Goal: Information Seeking & Learning: Check status

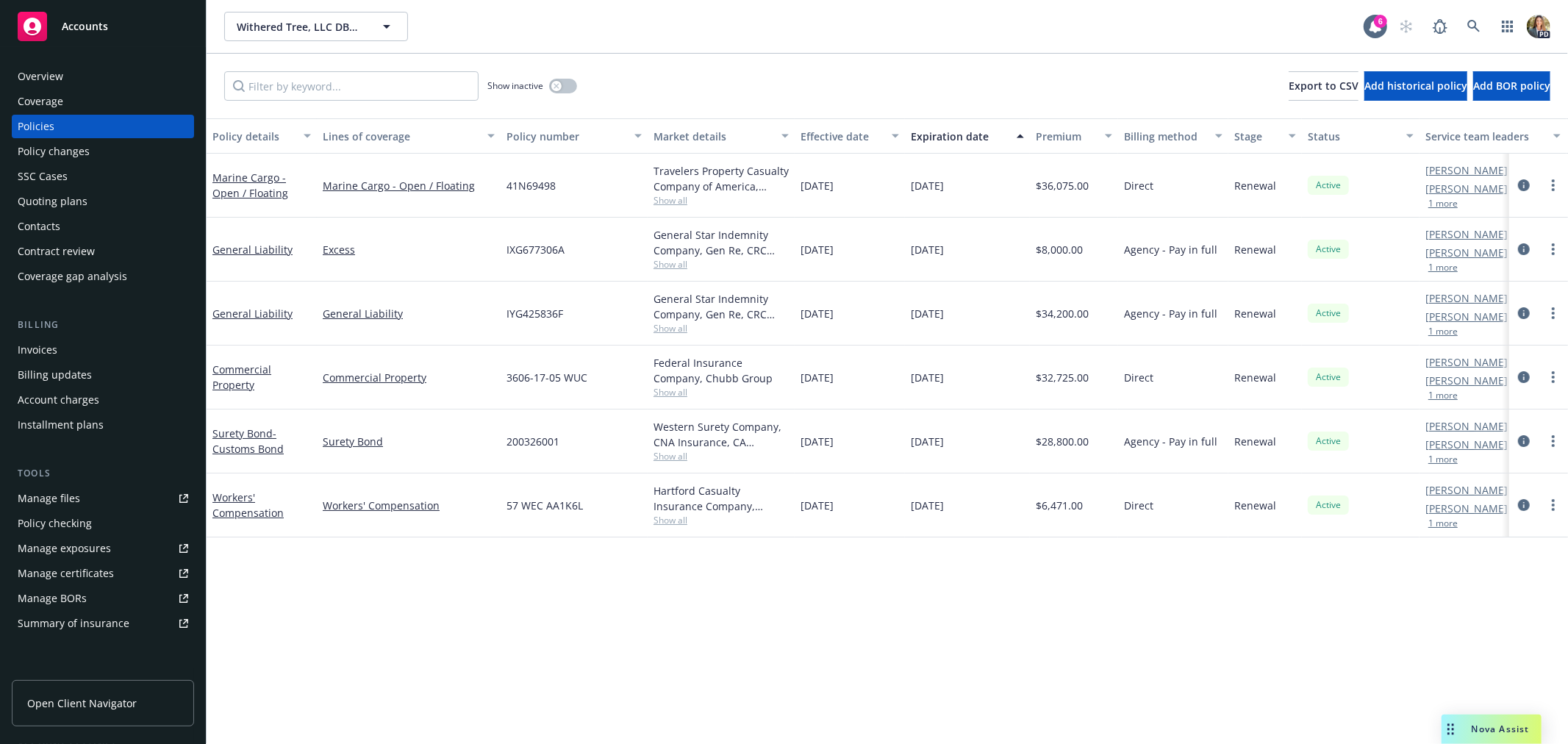
click at [1493, 724] on span "Nova Assist" at bounding box center [1501, 729] width 58 height 12
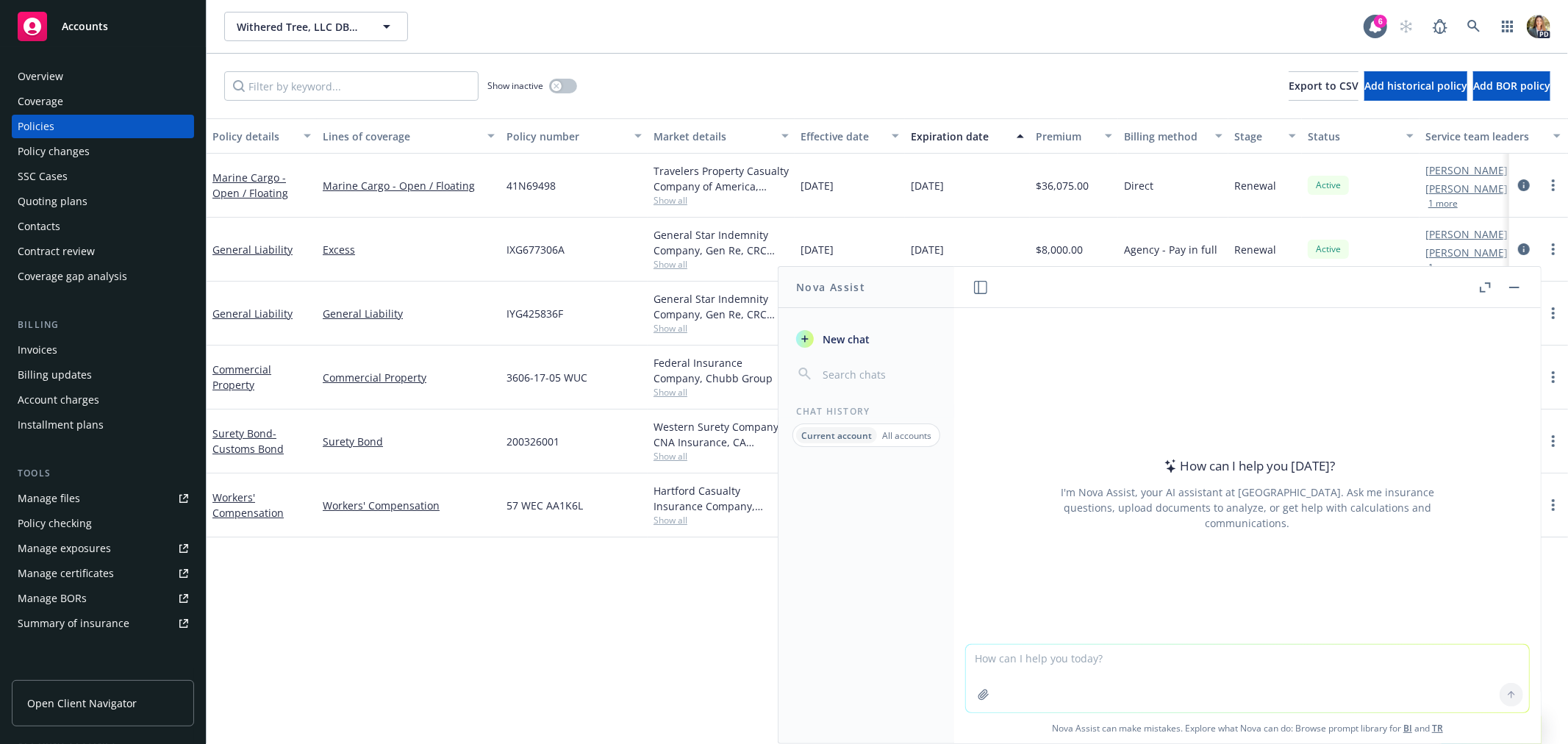
click at [1284, 666] on textarea at bounding box center [1247, 679] width 563 height 68
type textarea "What does OEM mean in terms of manufacturing?"
click at [1504, 688] on button at bounding box center [1511, 694] width 23 height 23
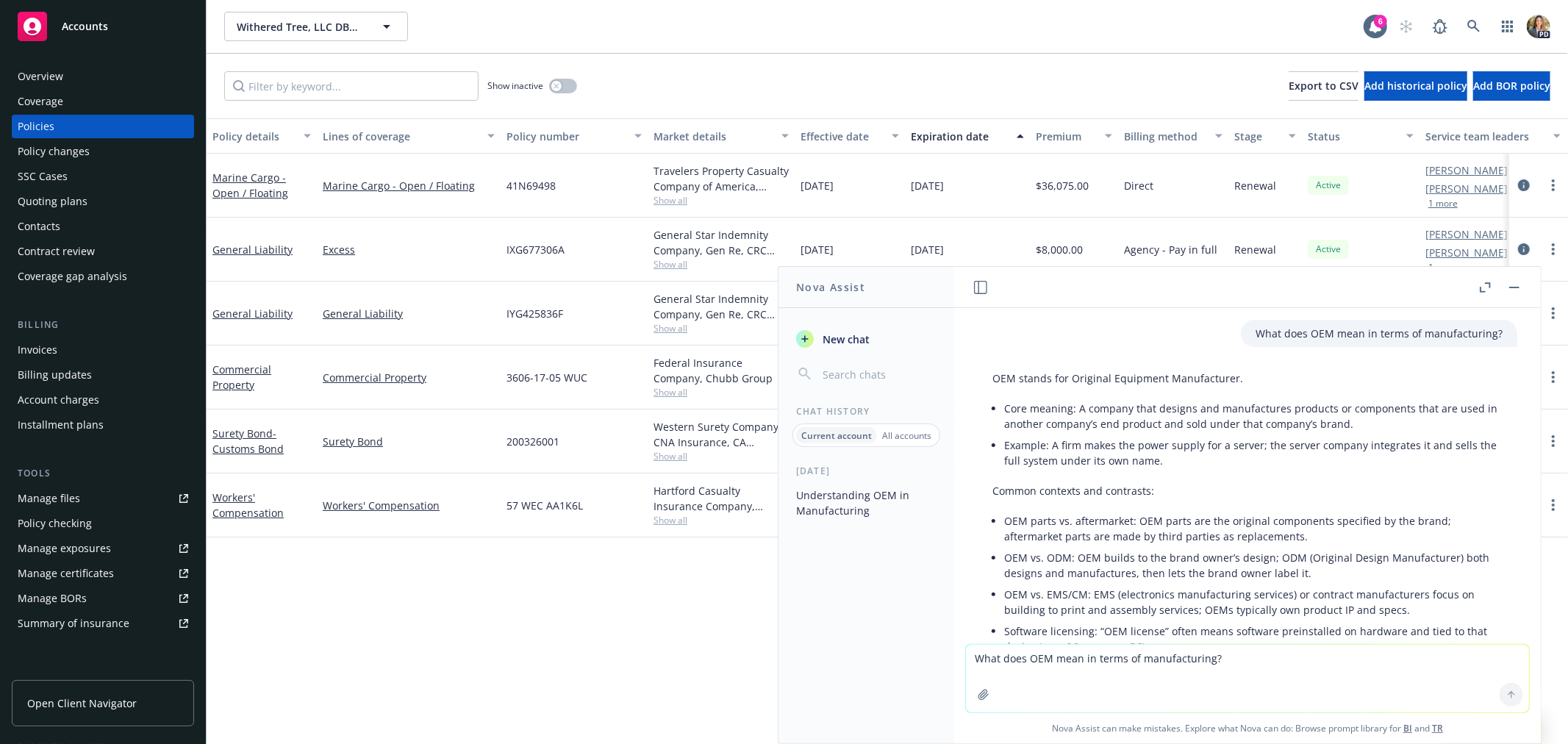
scroll to position [287, 0]
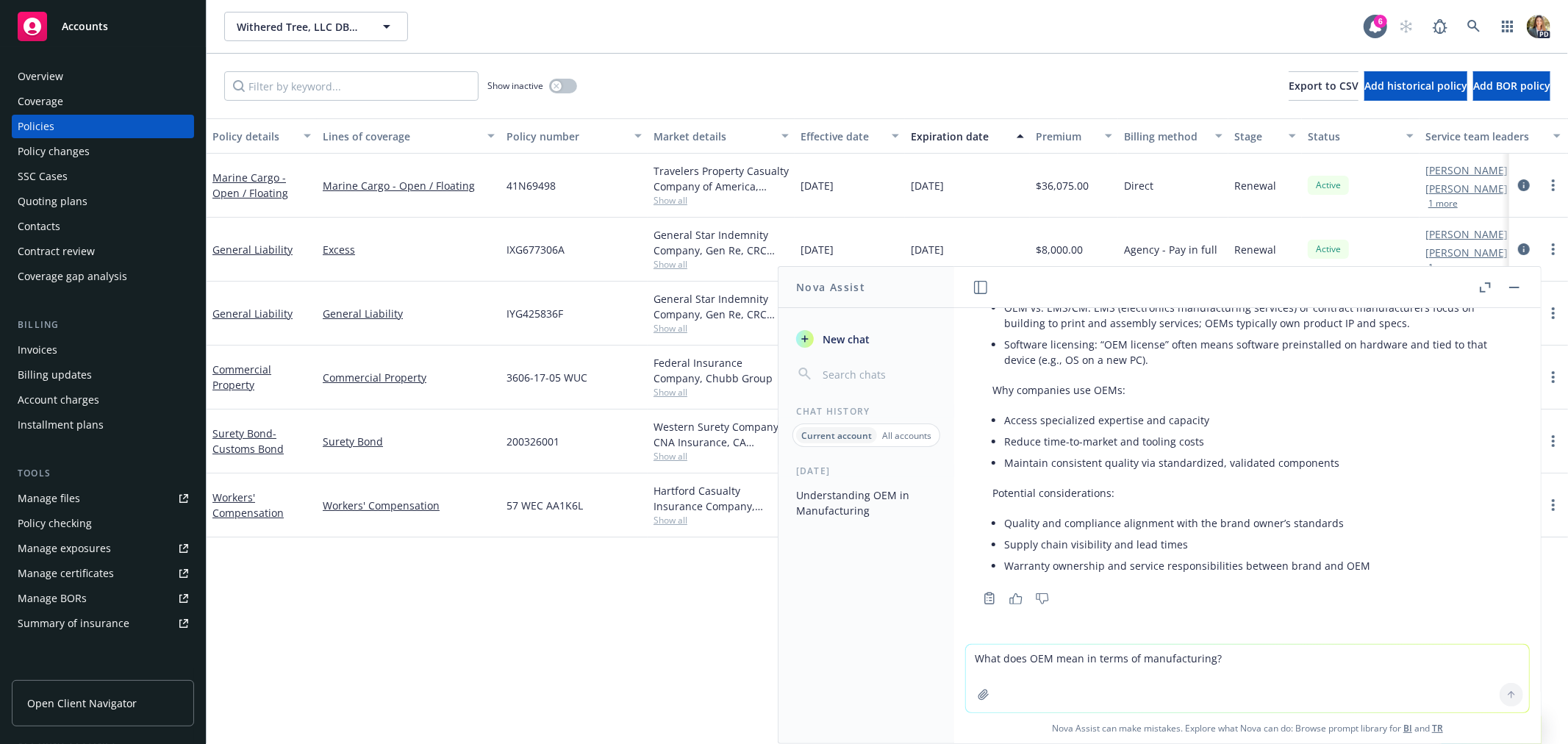
click at [122, 19] on div "Accounts" at bounding box center [103, 27] width 170 height 29
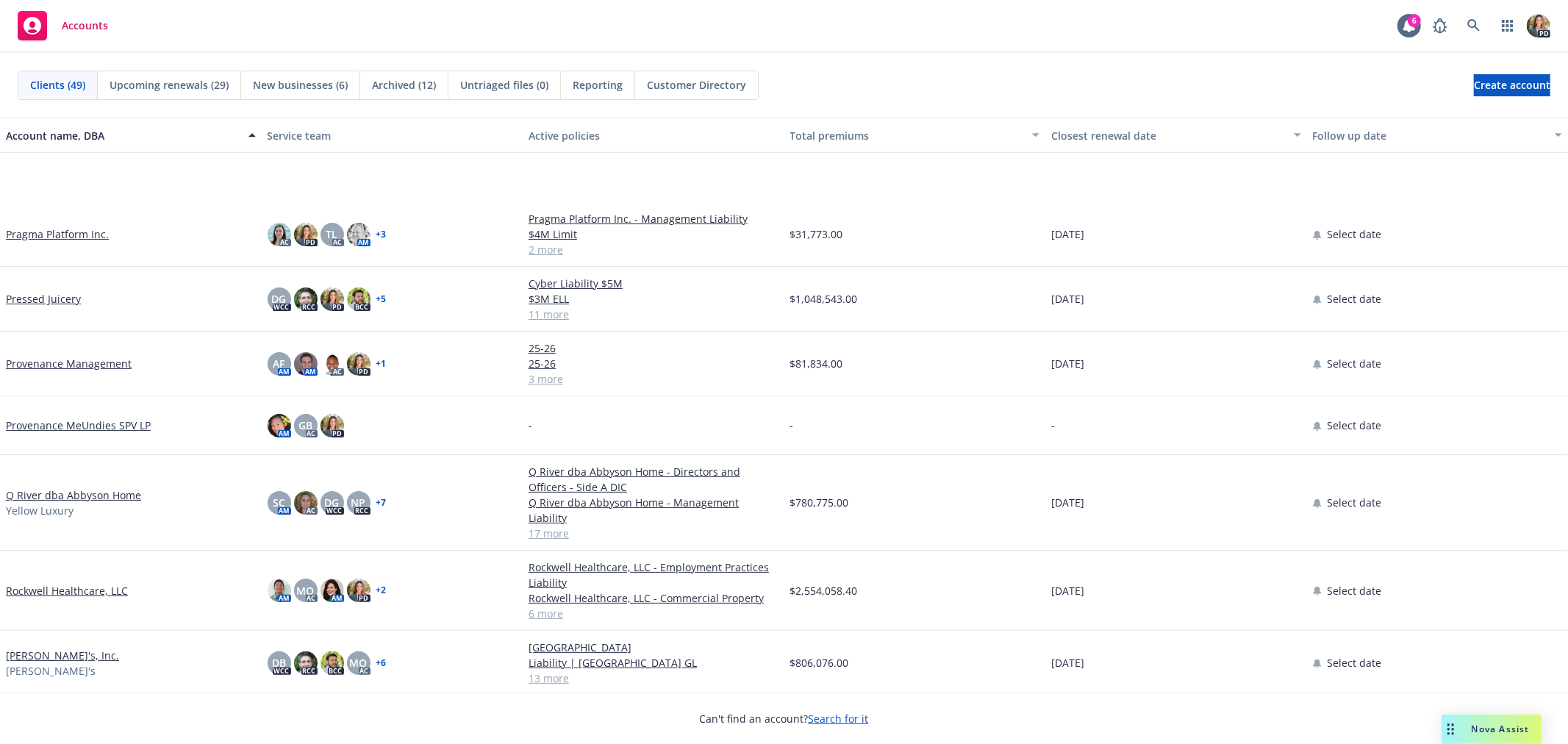
scroll to position [1878, 0]
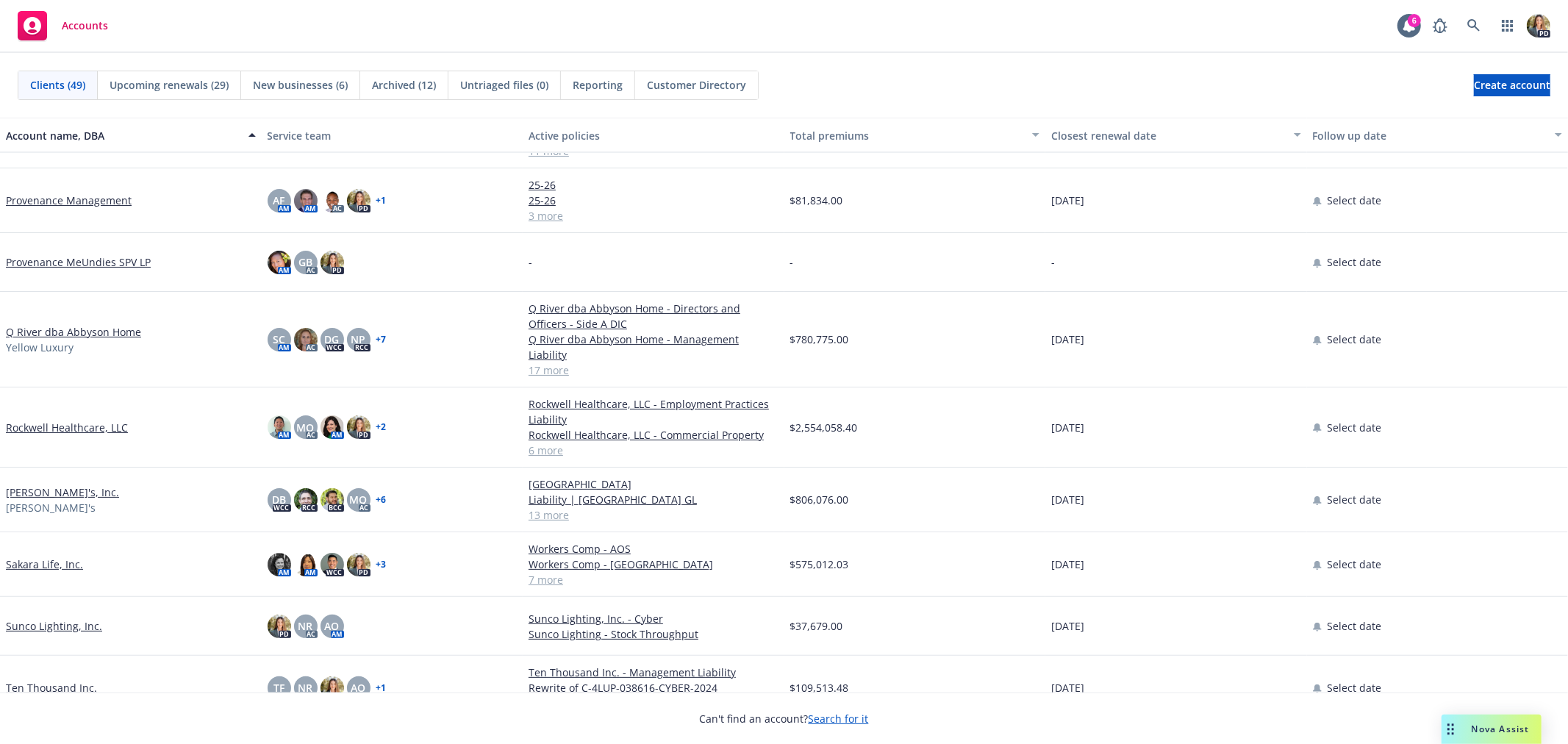
click at [16, 485] on link "[PERSON_NAME]'s, Inc." at bounding box center [62, 492] width 113 height 15
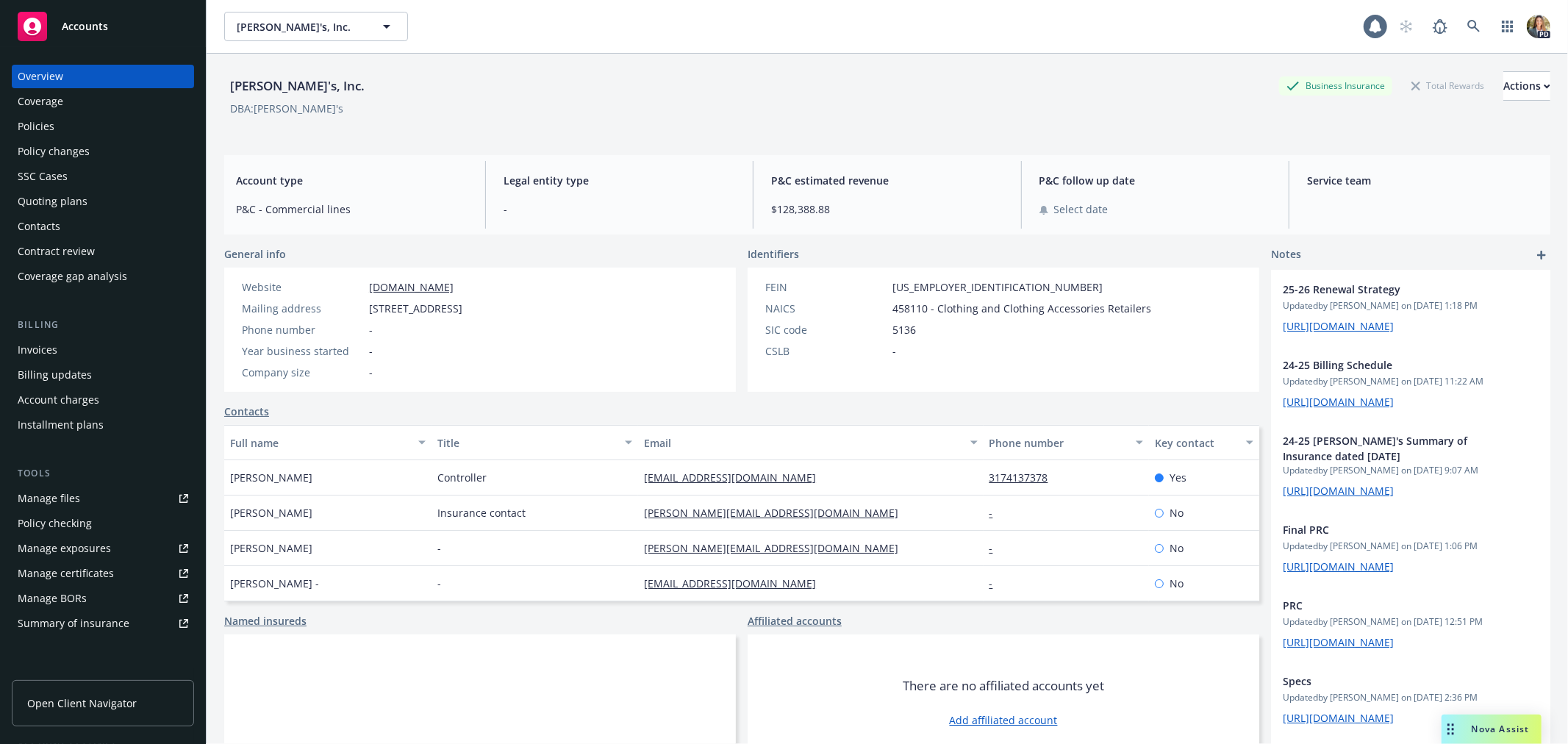
click at [88, 129] on div "Policies" at bounding box center [103, 126] width 170 height 23
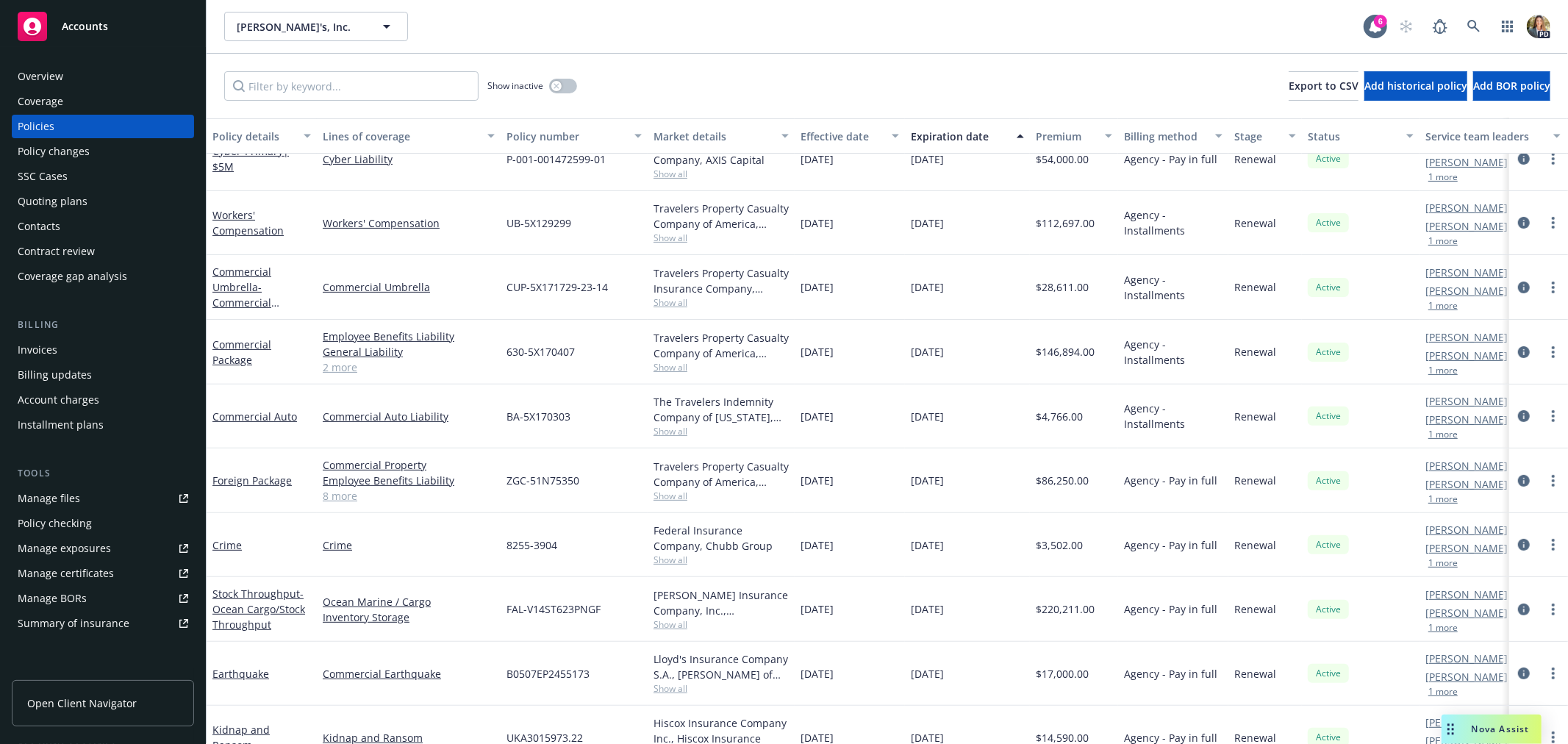
scroll to position [359, 0]
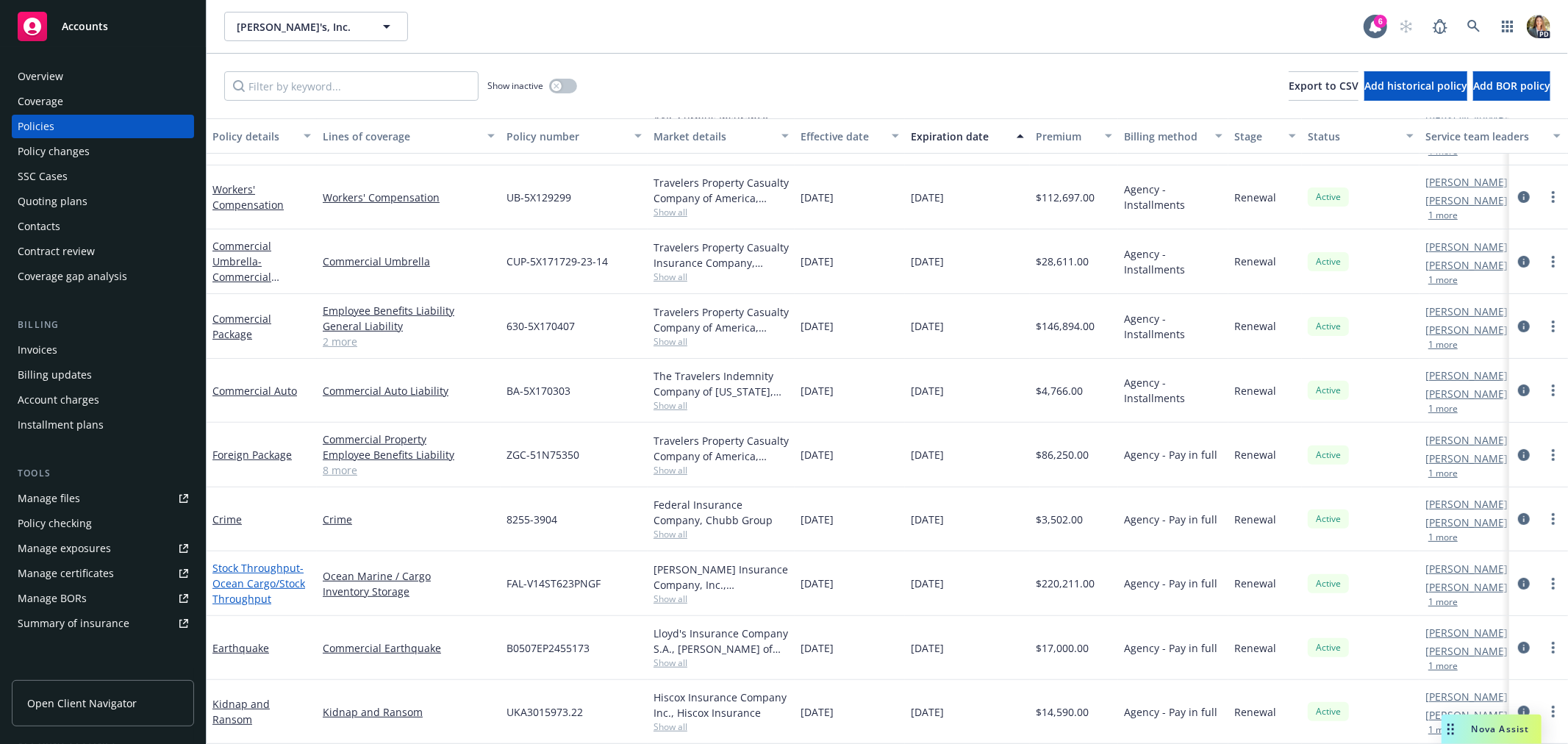
click at [267, 574] on span "- Ocean Cargo/Stock Throughput" at bounding box center [259, 583] width 93 height 45
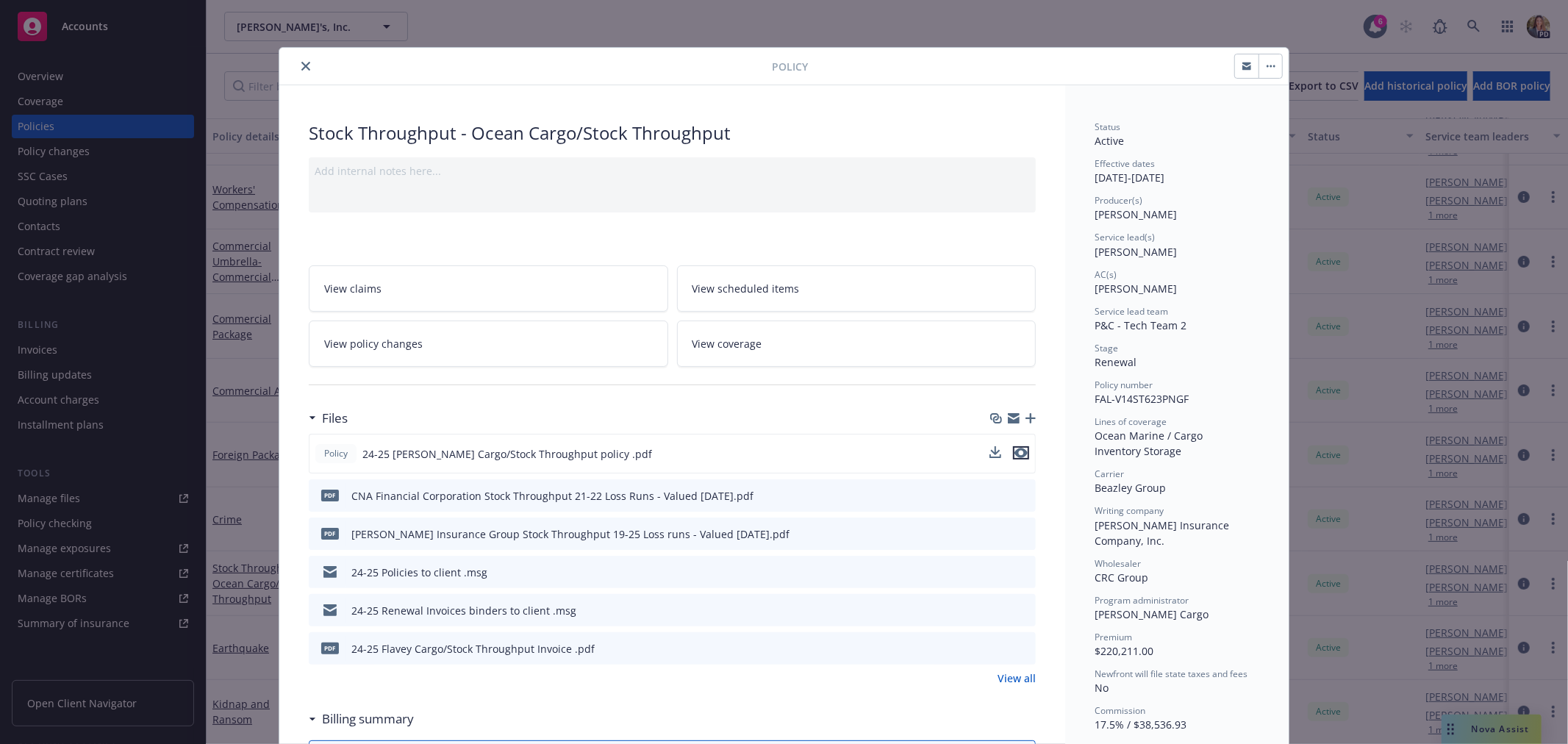
click at [1018, 454] on icon "preview file" at bounding box center [1021, 452] width 13 height 11
click at [301, 65] on icon "close" at bounding box center [305, 65] width 9 height 9
click at [295, 65] on div "Show inactive Export to CSV Add historical policy Add BOR policy" at bounding box center [888, 86] width 1362 height 65
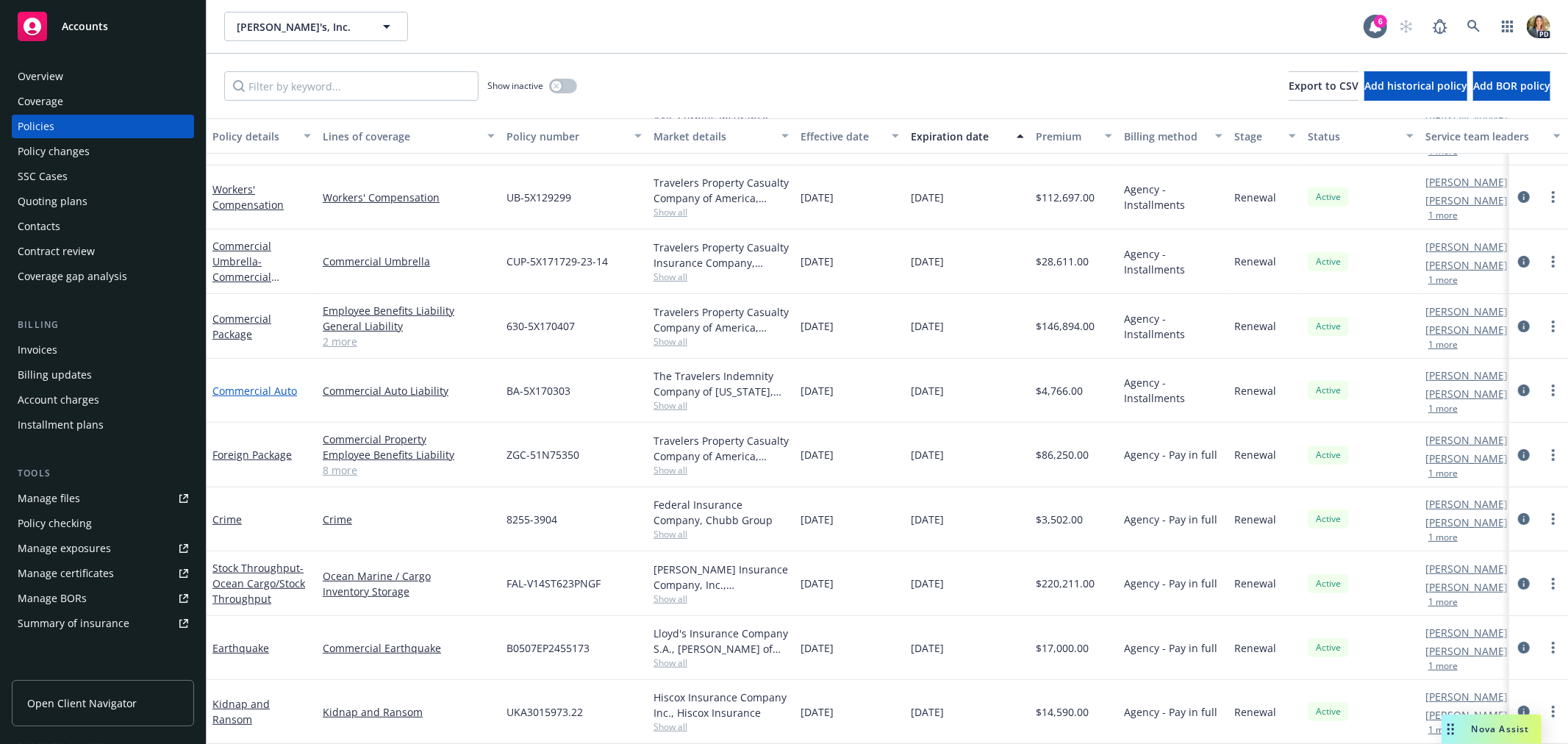
click at [252, 384] on link "Commercial Auto" at bounding box center [254, 390] width 85 height 14
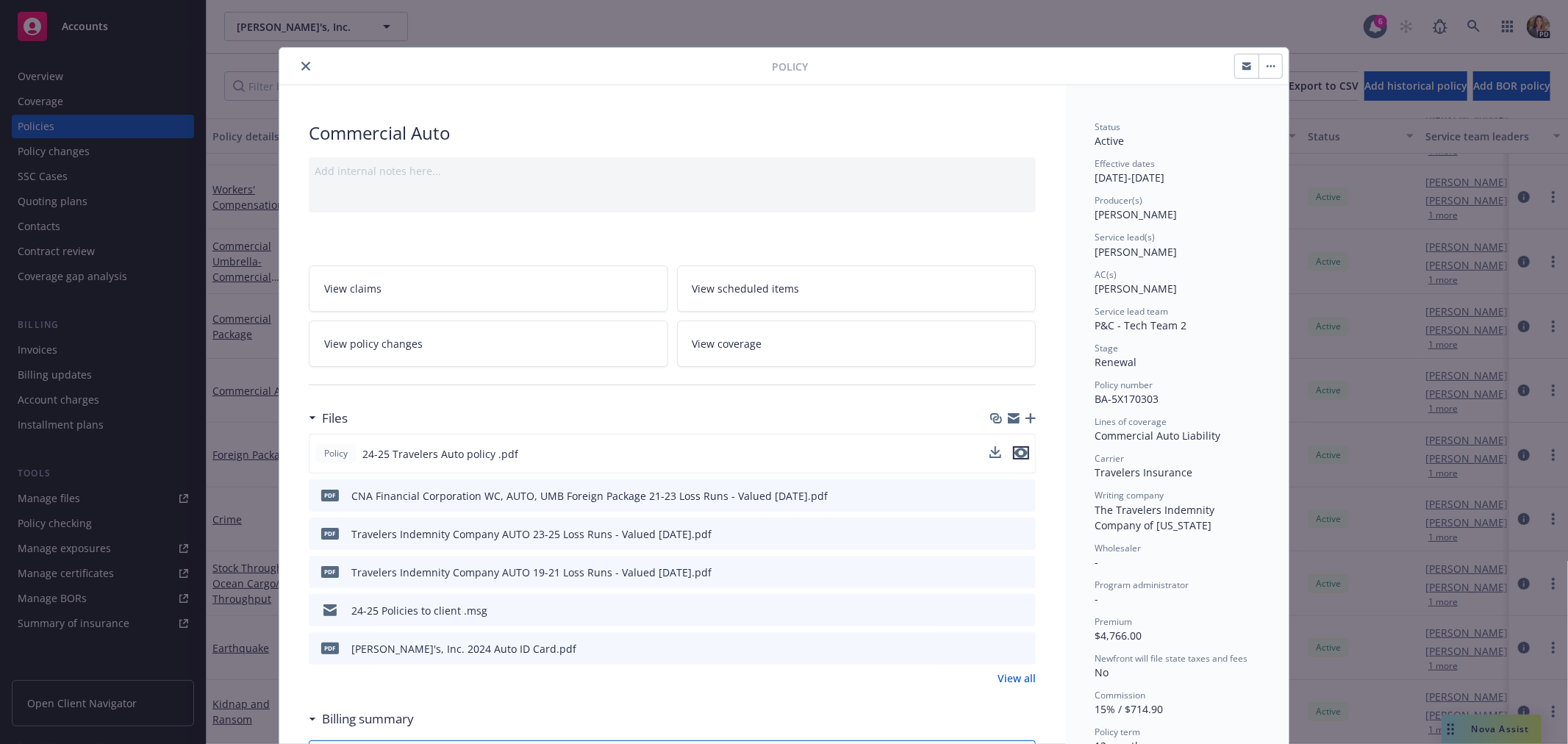
click at [1018, 452] on icon "preview file" at bounding box center [1021, 452] width 13 height 11
click at [301, 66] on icon "close" at bounding box center [305, 65] width 9 height 9
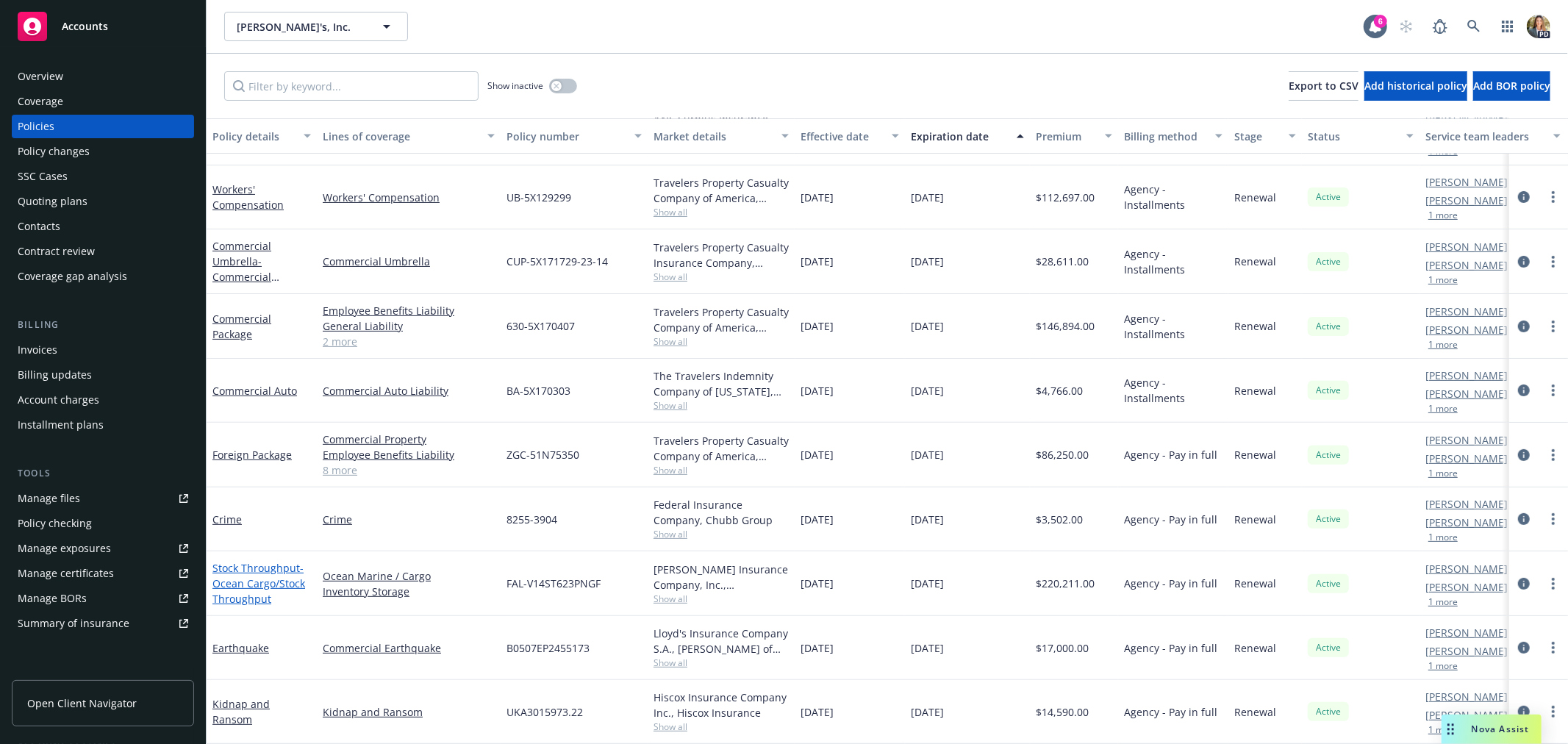
click at [250, 586] on span "- Ocean Cargo/Stock Throughput" at bounding box center [259, 583] width 93 height 45
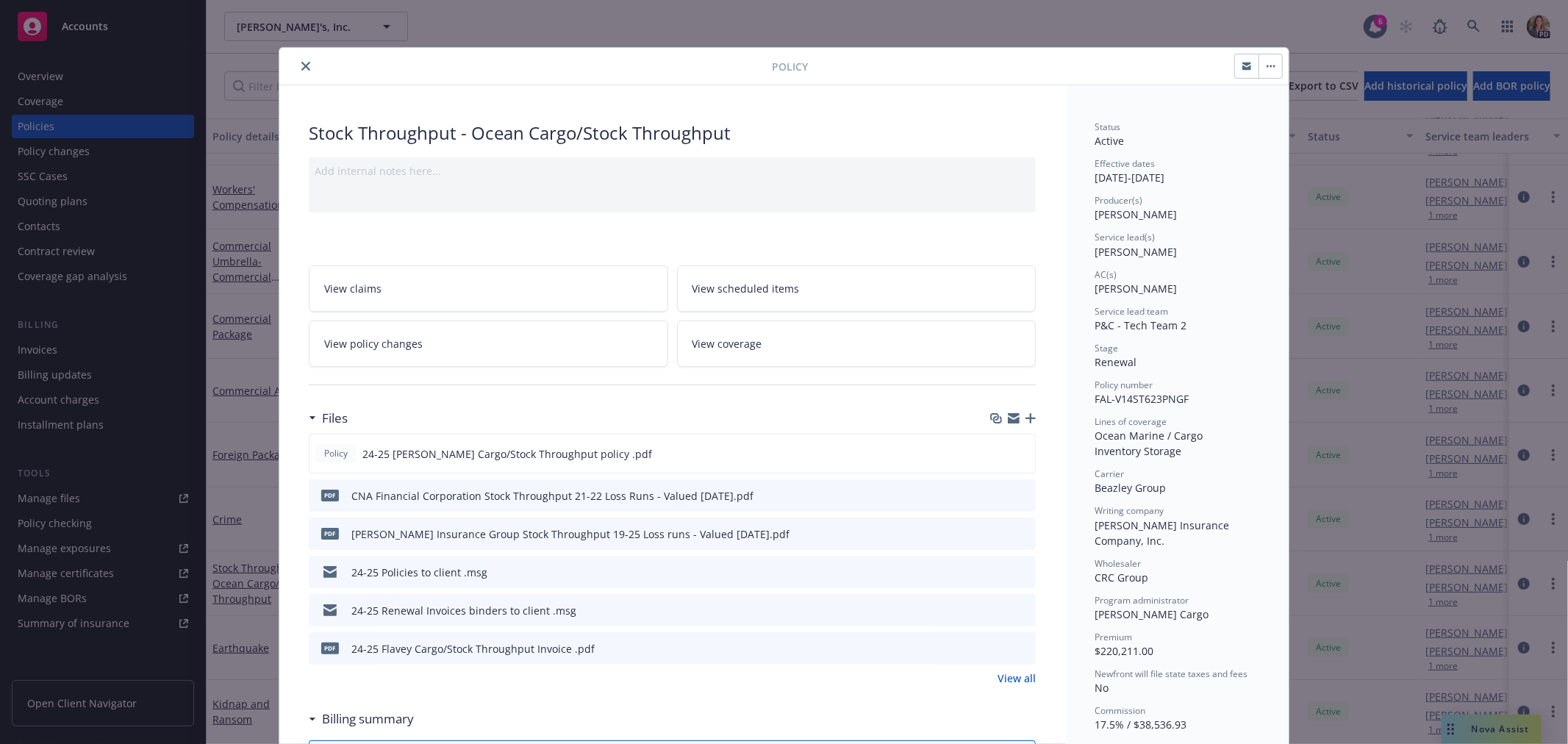
scroll to position [82, 0]
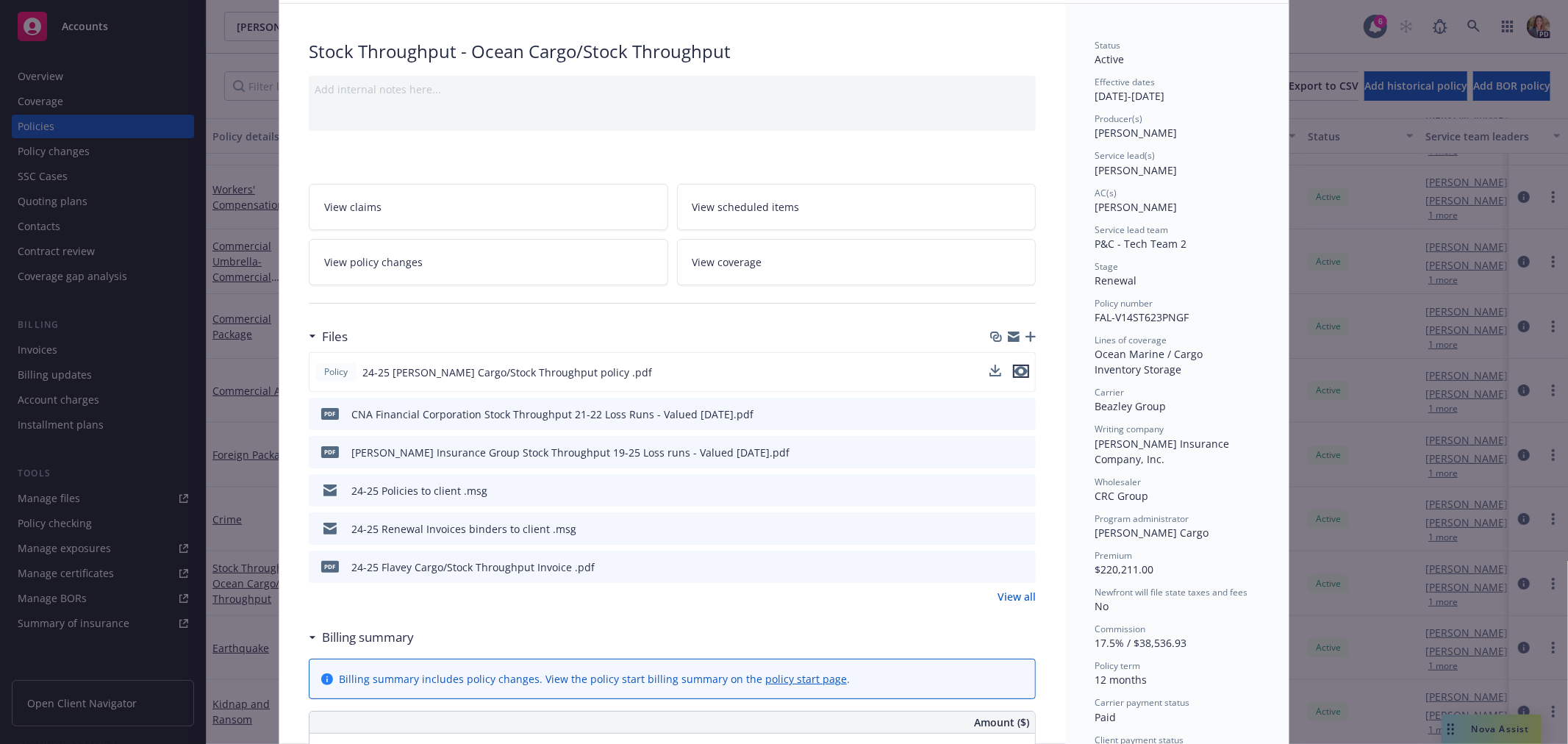
click at [1016, 368] on icon "preview file" at bounding box center [1021, 371] width 13 height 11
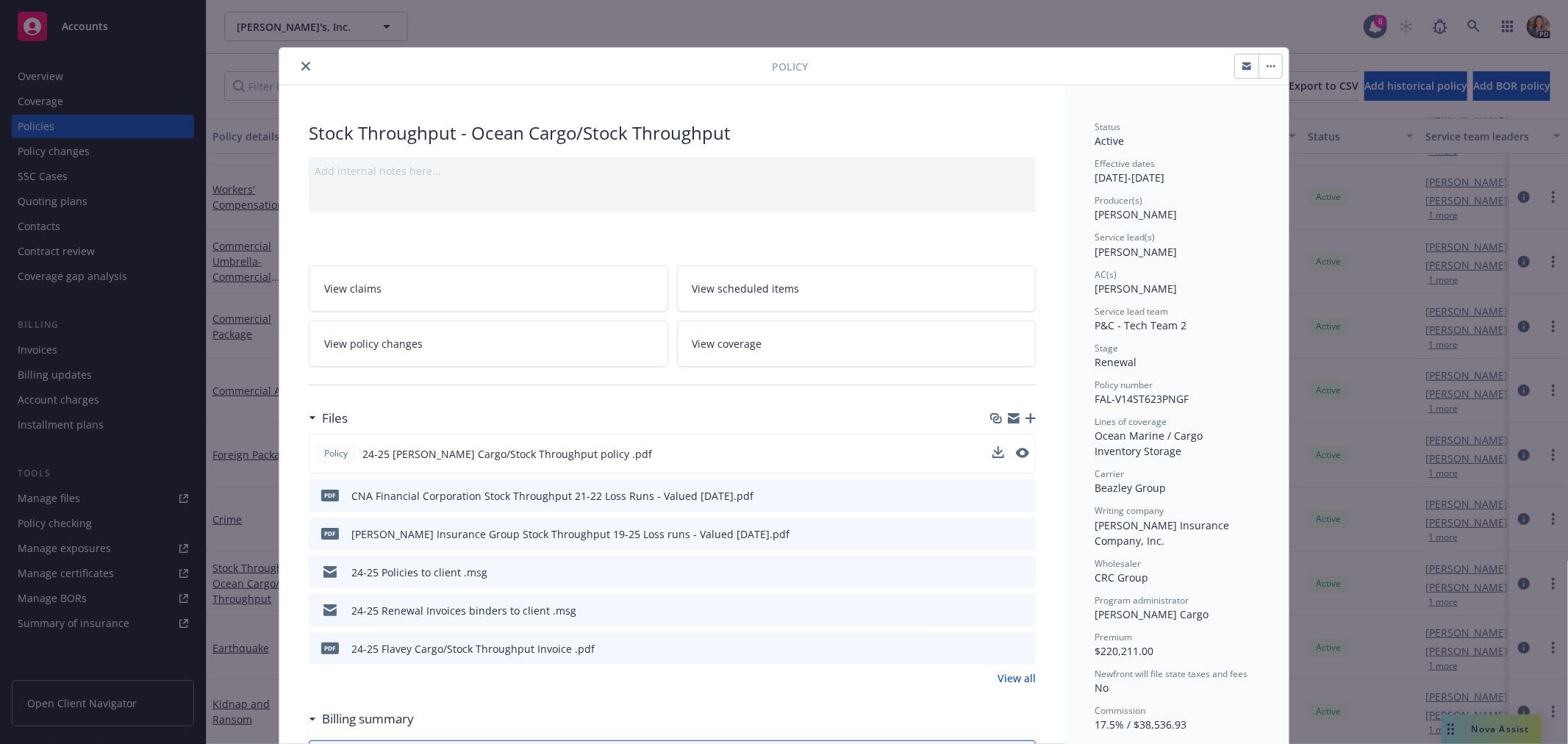
click at [303, 60] on button "close" at bounding box center [306, 66] width 18 height 18
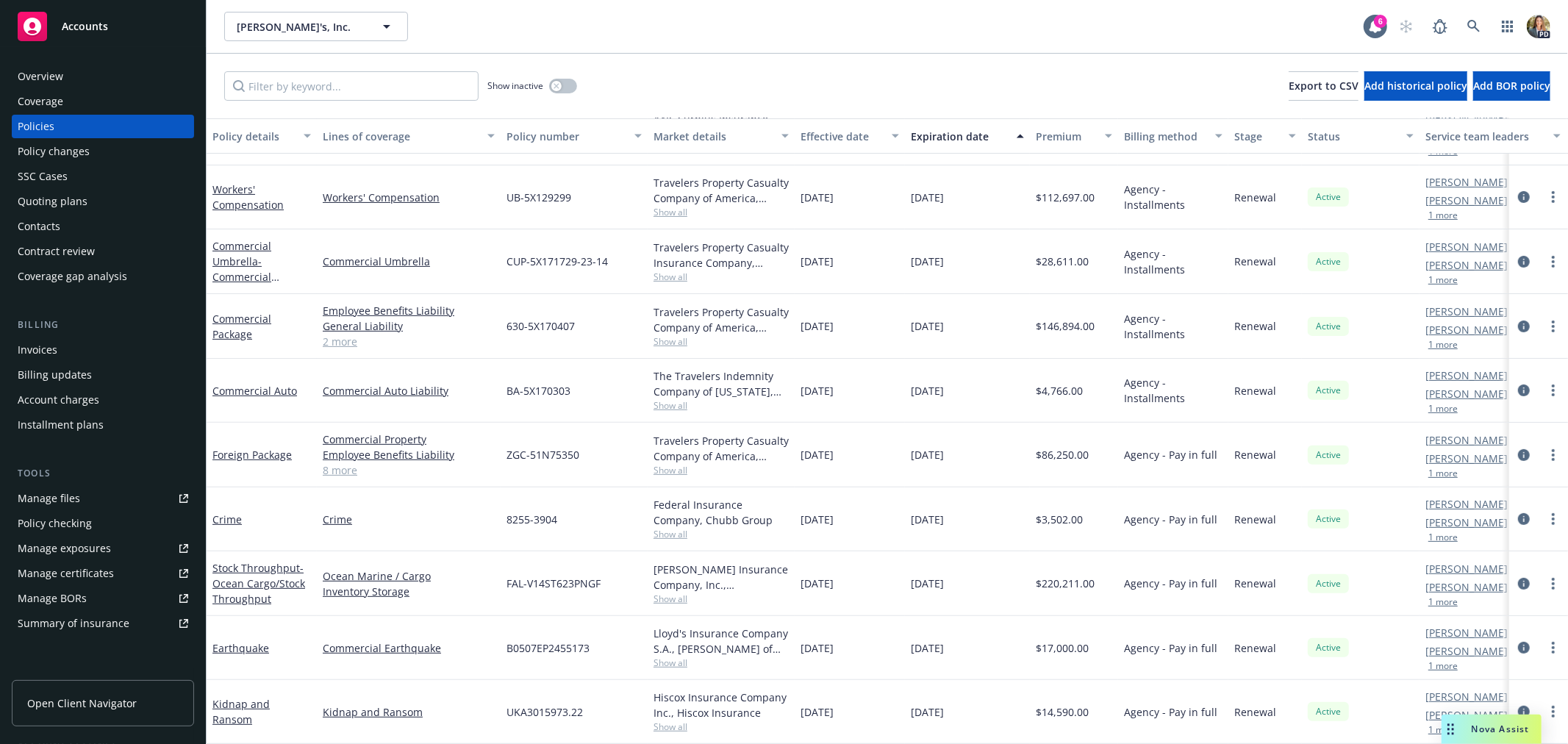
click at [107, 26] on span "Accounts" at bounding box center [84, 26] width 46 height 12
